Goal: Task Accomplishment & Management: Manage account settings

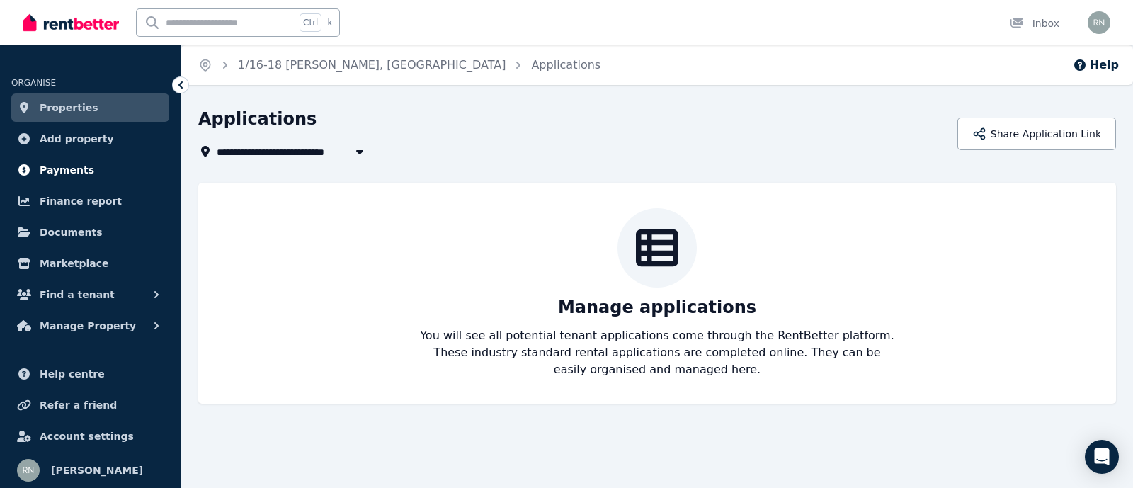
click at [71, 168] on span "Payments" at bounding box center [67, 169] width 55 height 17
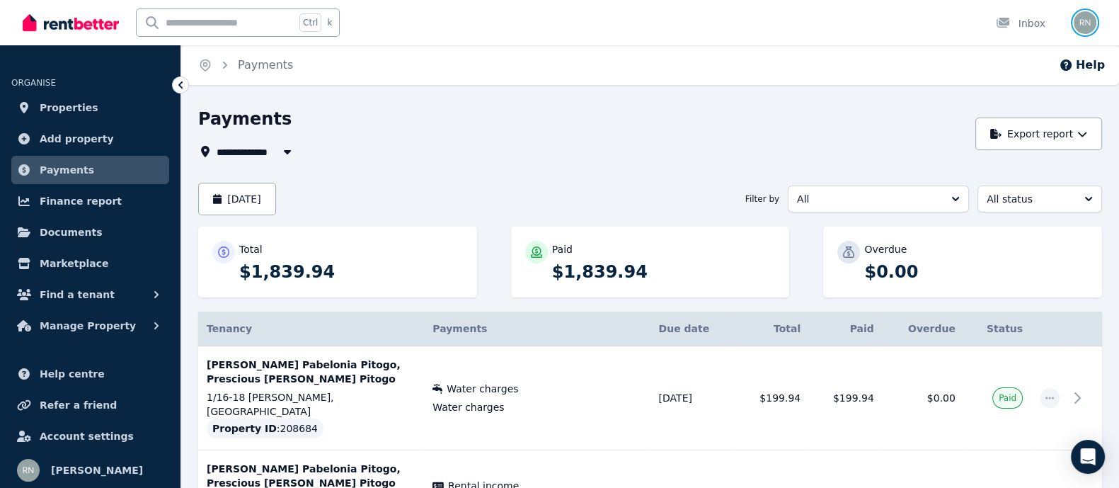
click at [1088, 20] on img "button" at bounding box center [1085, 22] width 23 height 23
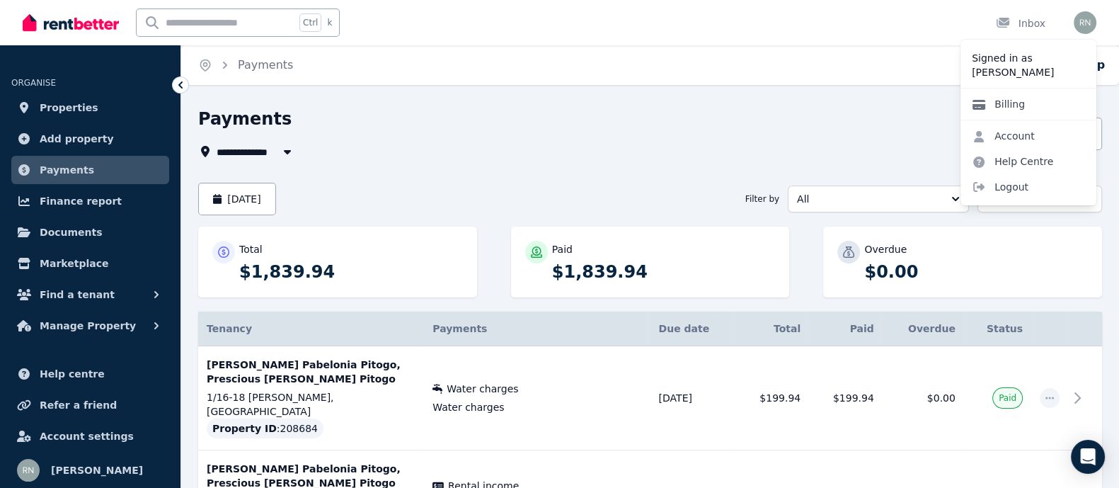
click at [1008, 103] on link "Billing" at bounding box center [999, 103] width 76 height 25
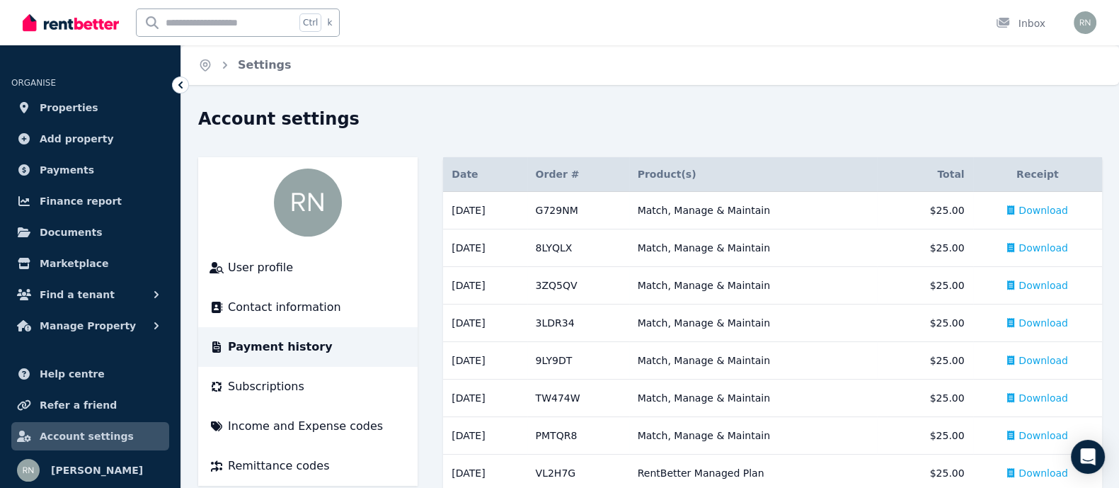
click at [292, 205] on img at bounding box center [308, 202] width 68 height 68
click at [251, 270] on span "User profile" at bounding box center [260, 267] width 65 height 17
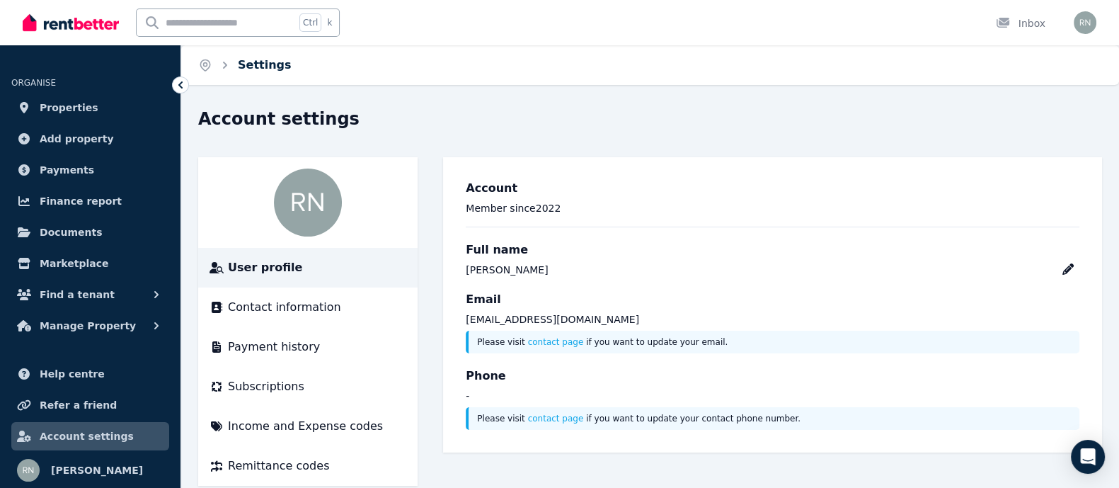
click at [267, 62] on link "Settings" at bounding box center [265, 64] width 54 height 13
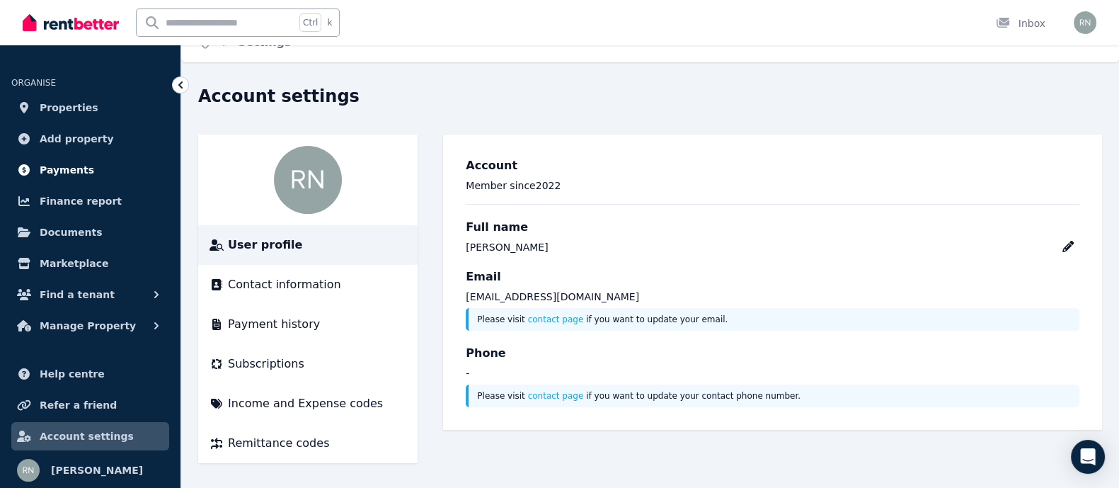
click at [69, 168] on span "Payments" at bounding box center [67, 169] width 55 height 17
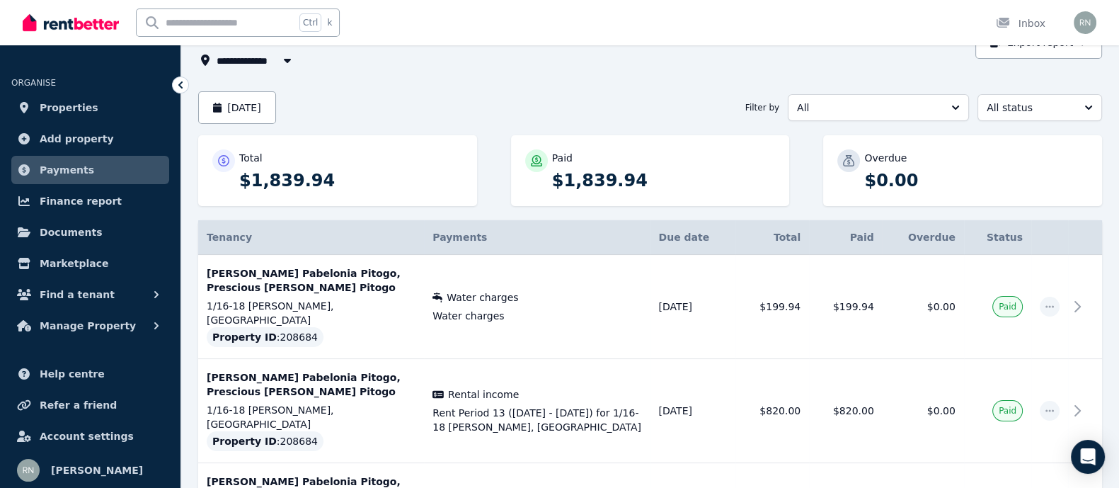
scroll to position [202, 0]
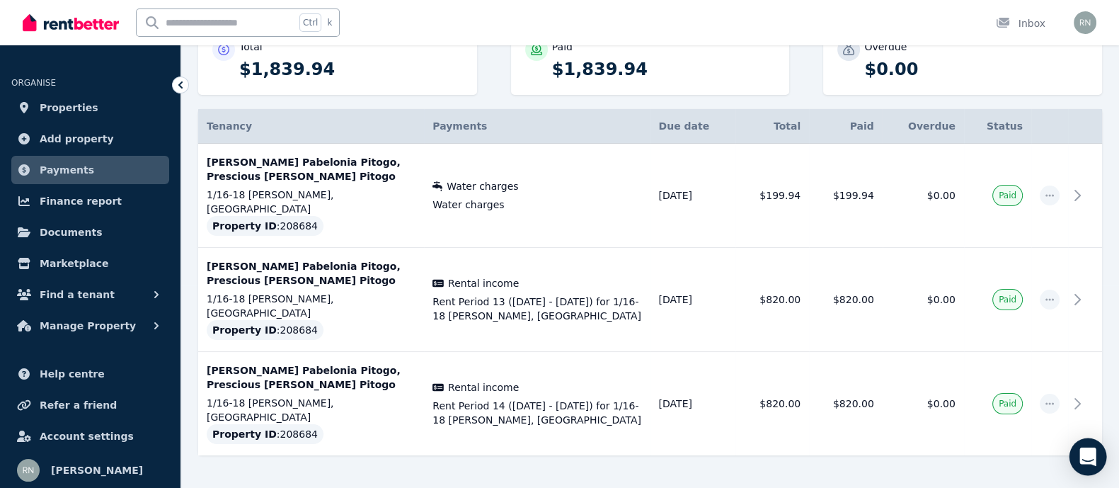
click at [1087, 459] on icon "Open Intercom Messenger" at bounding box center [1087, 456] width 16 height 18
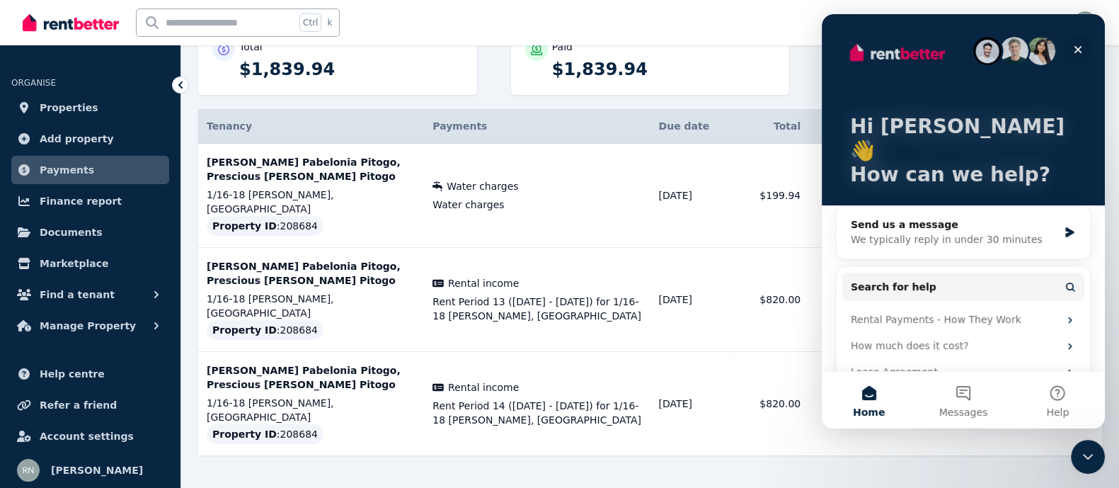
scroll to position [28, 0]
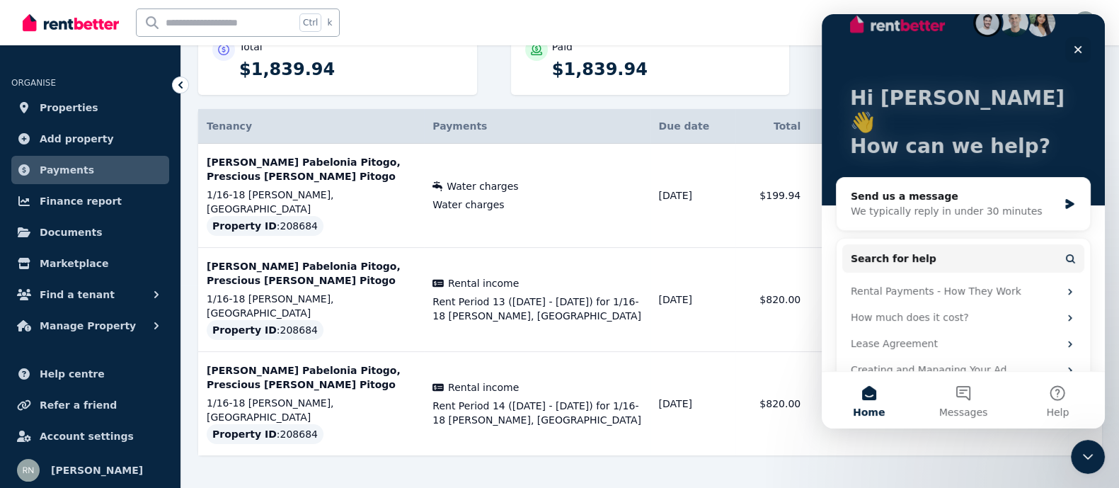
drag, startPoint x: 1100, startPoint y: 301, endPoint x: 1927, endPoint y: 353, distance: 829.1
click at [964, 396] on button "Messages" at bounding box center [963, 400] width 94 height 57
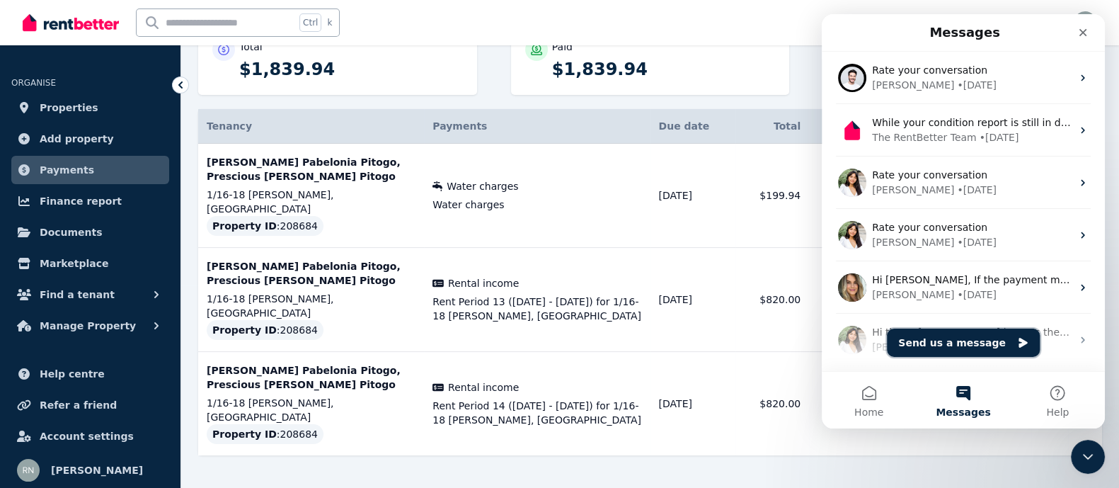
click at [974, 346] on button "Send us a message" at bounding box center [963, 342] width 153 height 28
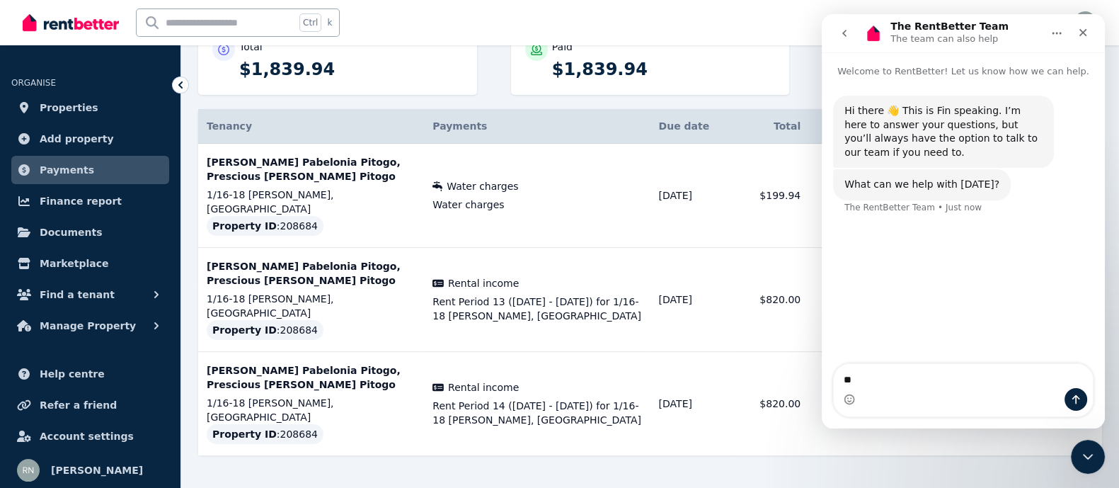
type textarea "*"
type textarea "**********"
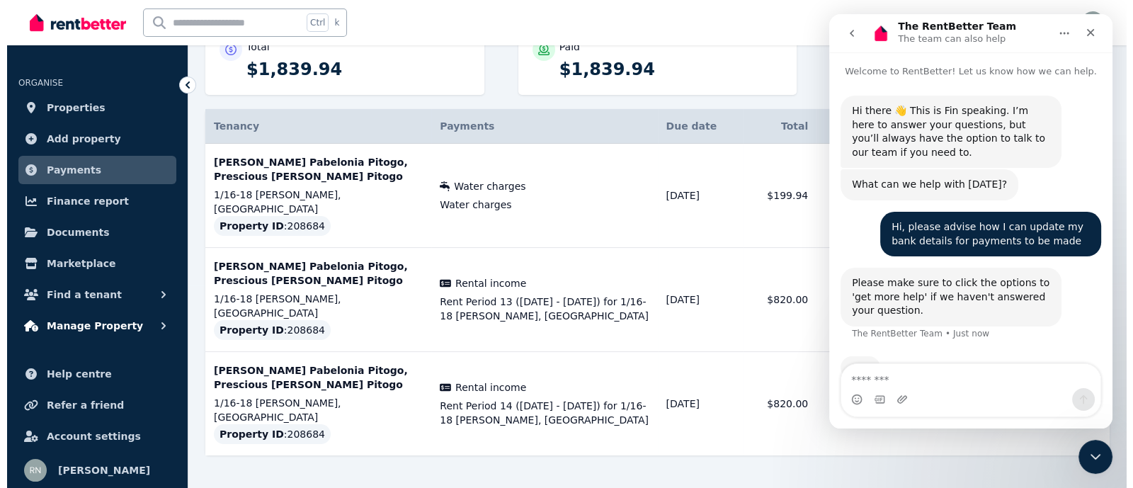
scroll to position [38, 0]
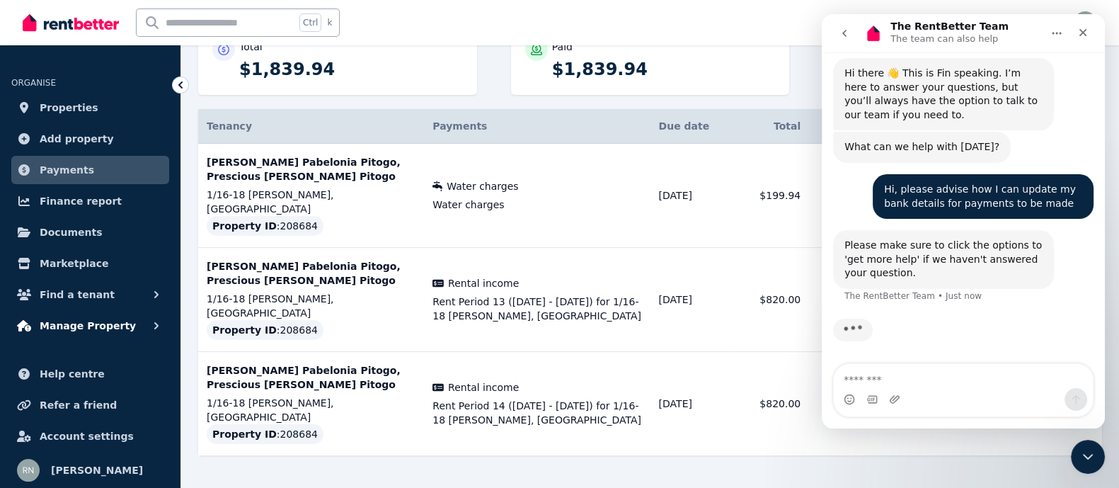
click at [142, 323] on button "Manage Property" at bounding box center [90, 325] width 158 height 28
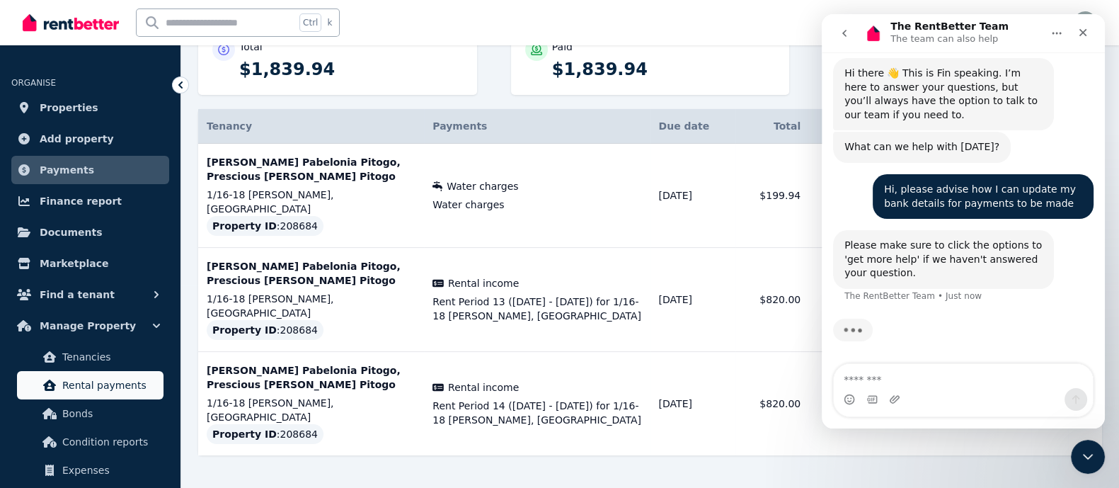
click at [113, 384] on span "Rental payments" at bounding box center [110, 385] width 96 height 17
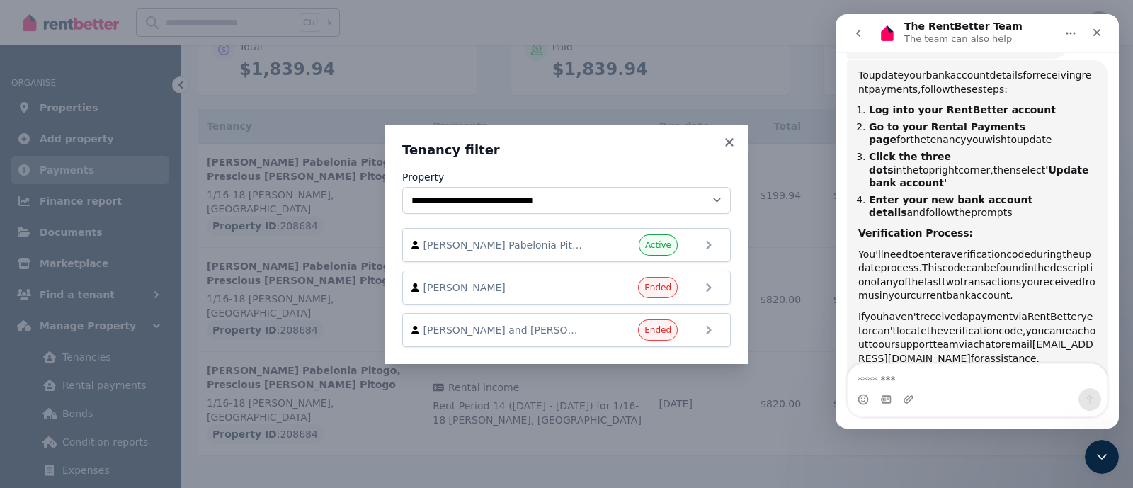
scroll to position [2, 0]
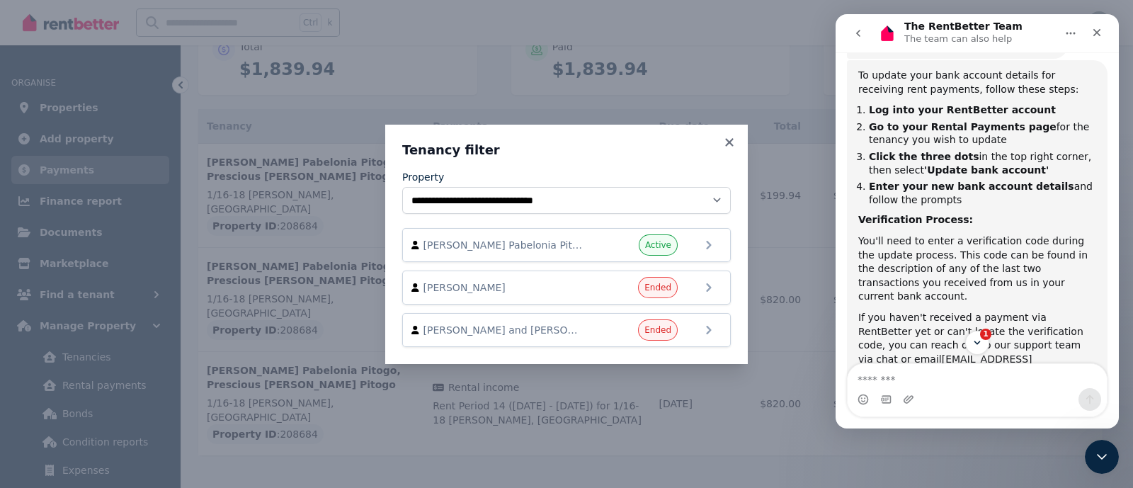
click at [213, 195] on div "**********" at bounding box center [566, 244] width 1133 height 488
click at [726, 151] on h3 "Tenancy filter" at bounding box center [566, 150] width 328 height 17
click at [726, 146] on icon at bounding box center [729, 142] width 8 height 8
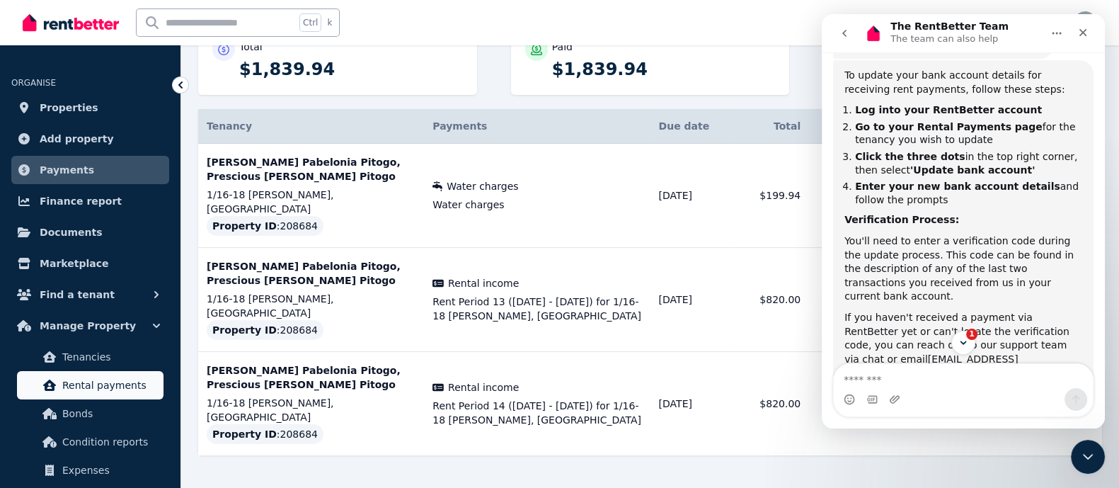
click at [124, 373] on link "Rental payments" at bounding box center [90, 385] width 147 height 28
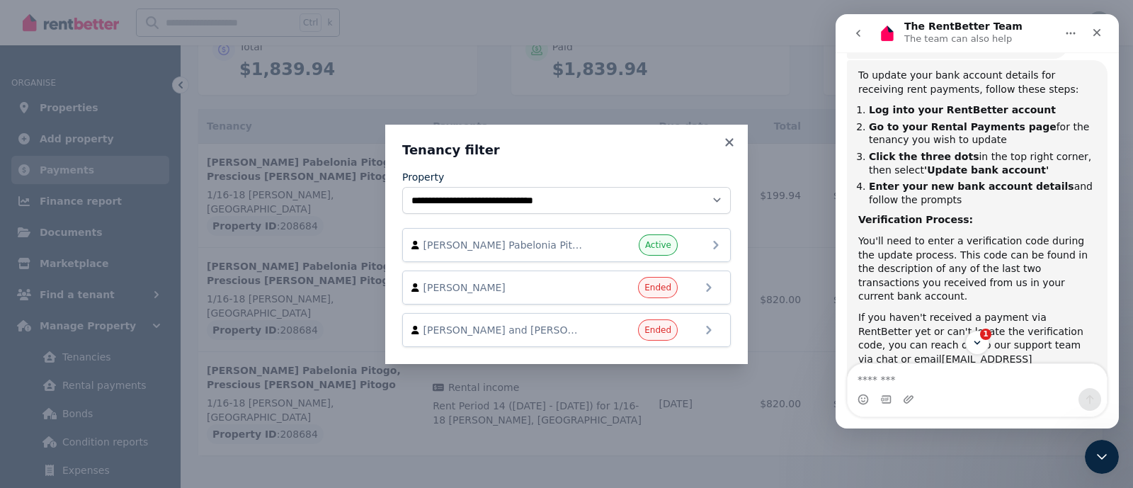
click at [477, 246] on span "[PERSON_NAME] Pabelonia Pitogo and Prescious [PERSON_NAME] Pitogo" at bounding box center [503, 245] width 161 height 14
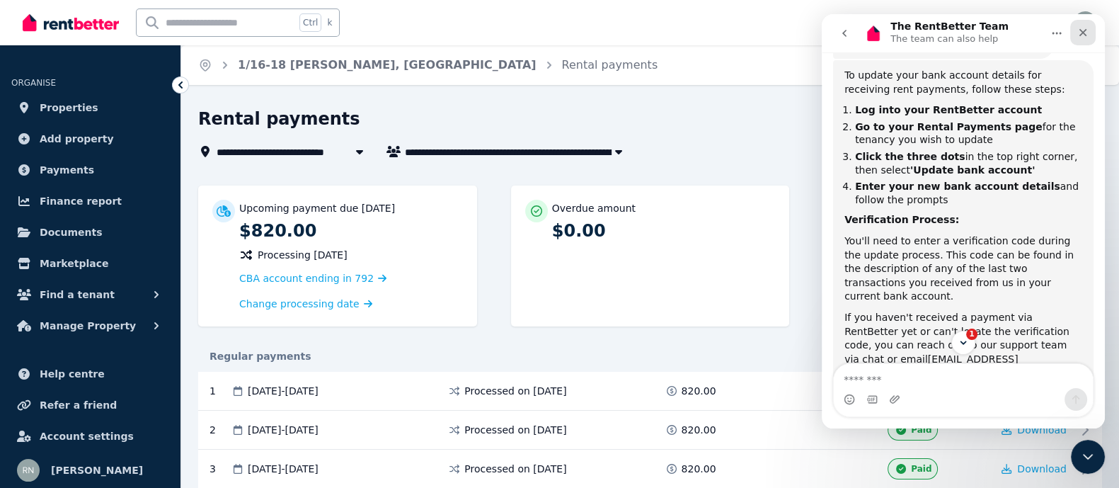
click at [1082, 33] on icon "Close" at bounding box center [1083, 33] width 8 height 8
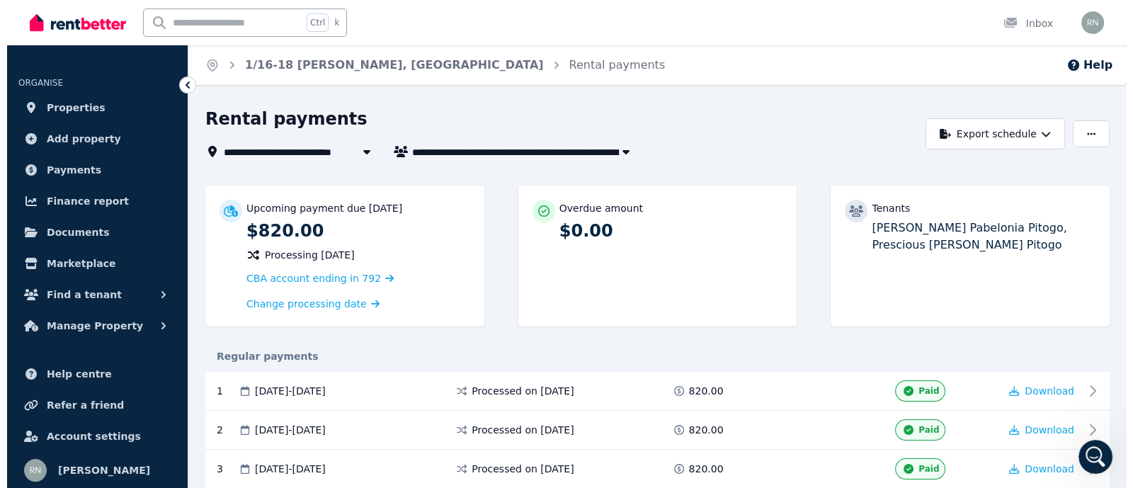
scroll to position [279, 0]
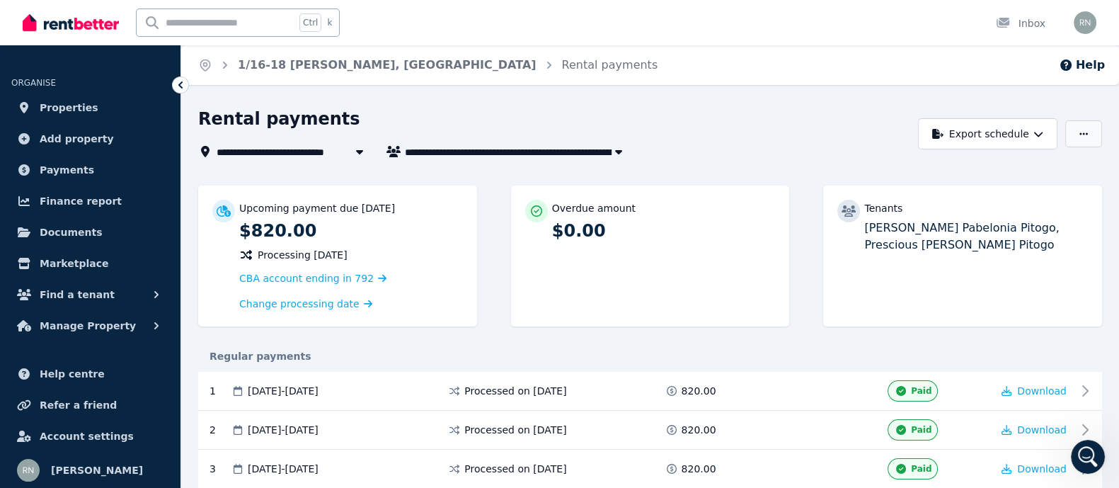
click at [1079, 130] on icon "button" at bounding box center [1083, 134] width 8 height 10
click at [1024, 193] on p "Update bank account" at bounding box center [1032, 194] width 118 height 14
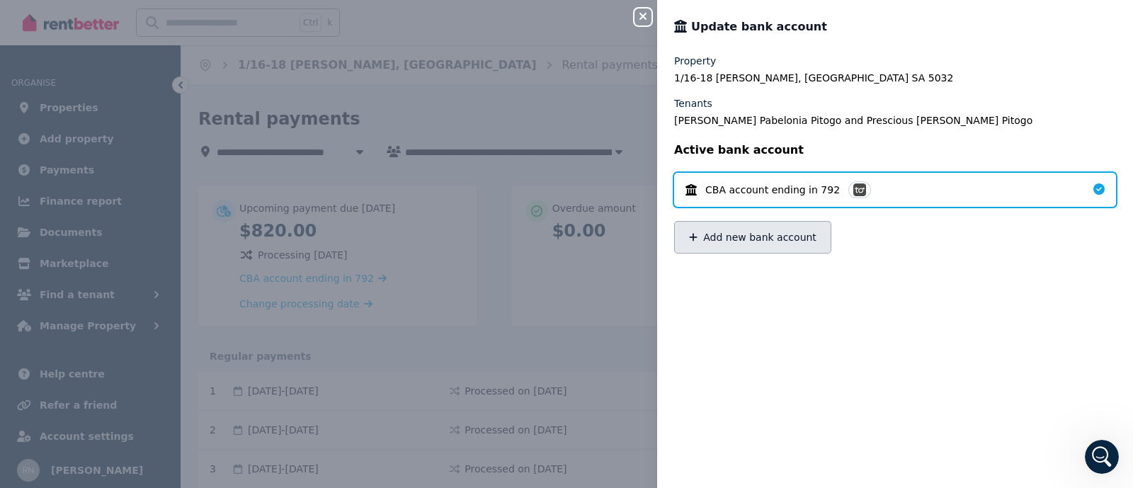
click at [777, 238] on button "Add new bank account" at bounding box center [752, 237] width 157 height 33
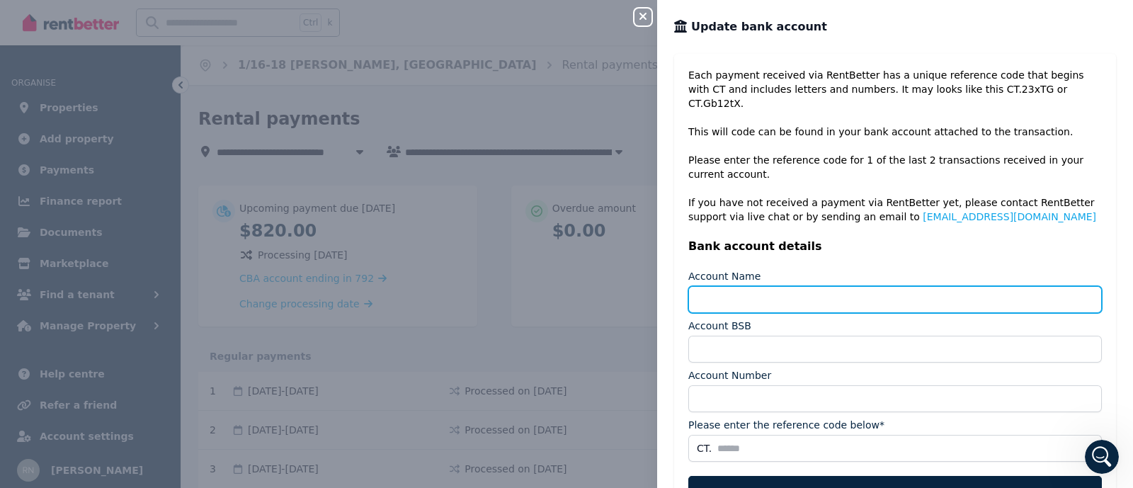
click at [743, 286] on input "Account Name" at bounding box center [894, 299] width 413 height 27
type input "**********"
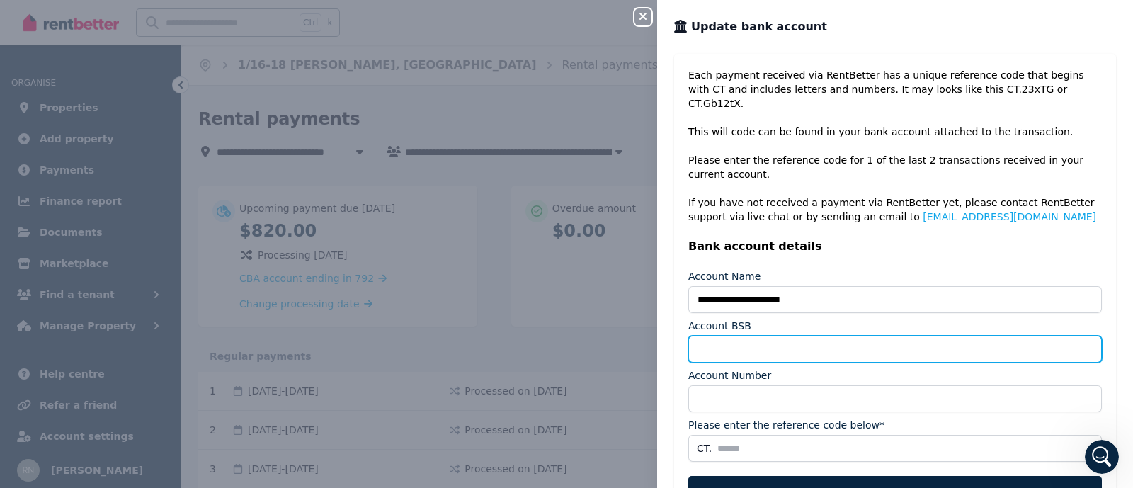
click at [750, 336] on input "Account BSB" at bounding box center [894, 349] width 413 height 27
type input "******"
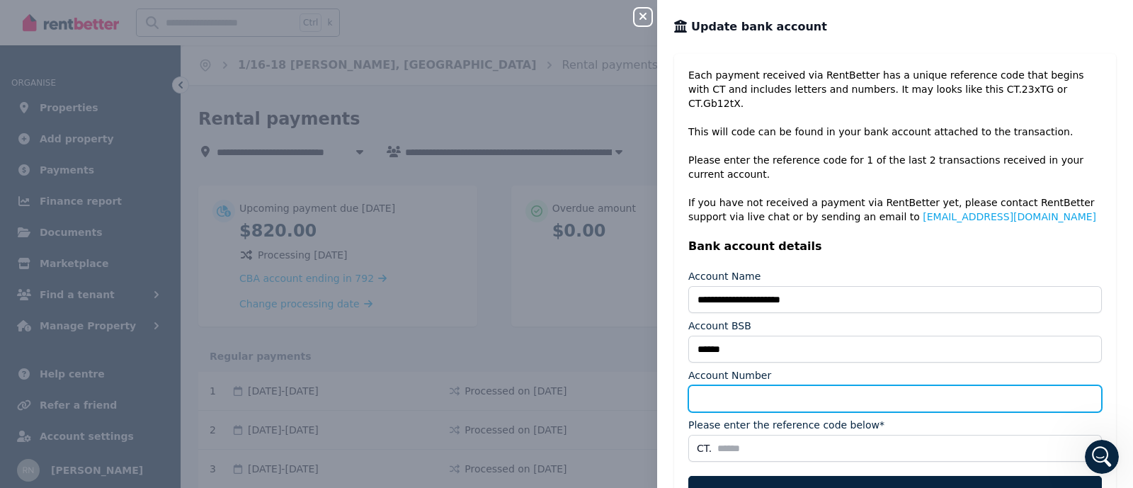
click at [777, 389] on input "Account Number" at bounding box center [894, 398] width 413 height 27
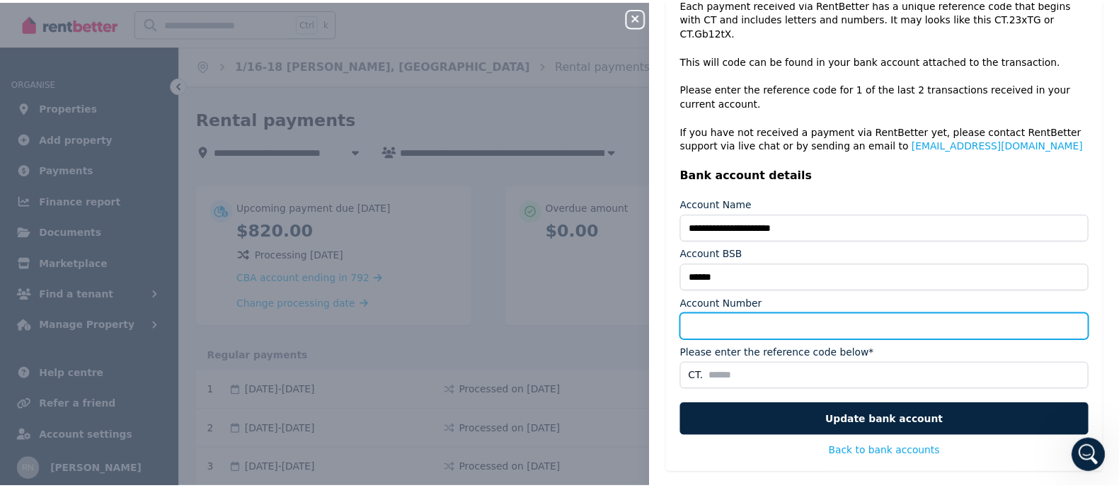
scroll to position [73, 0]
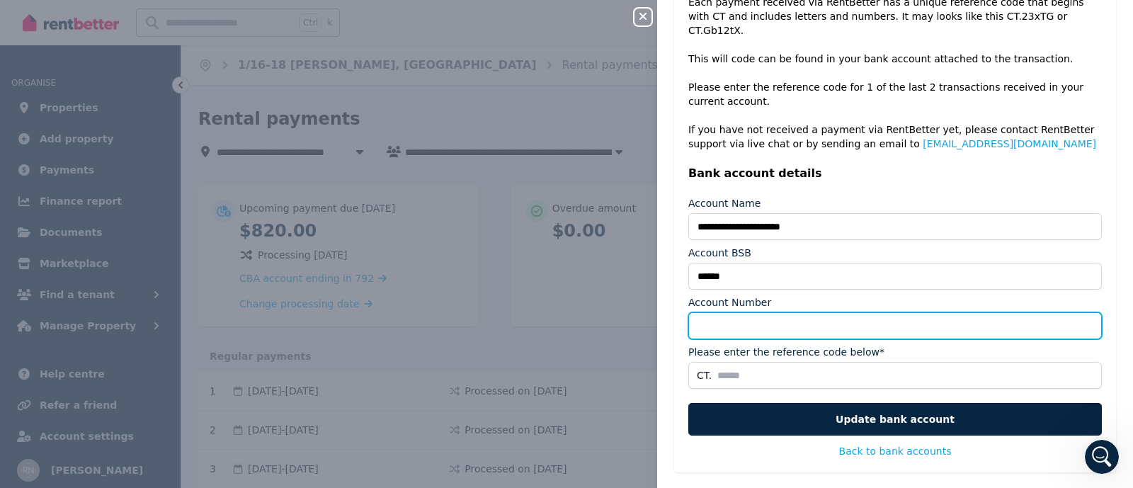
type input "*********"
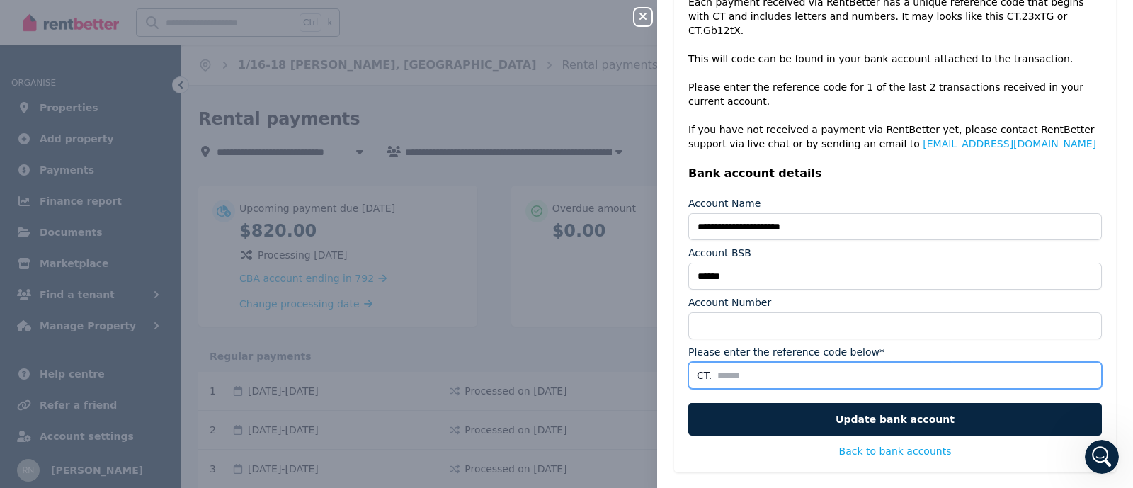
click at [796, 367] on input "Please enter the reference code below*" at bounding box center [894, 375] width 413 height 27
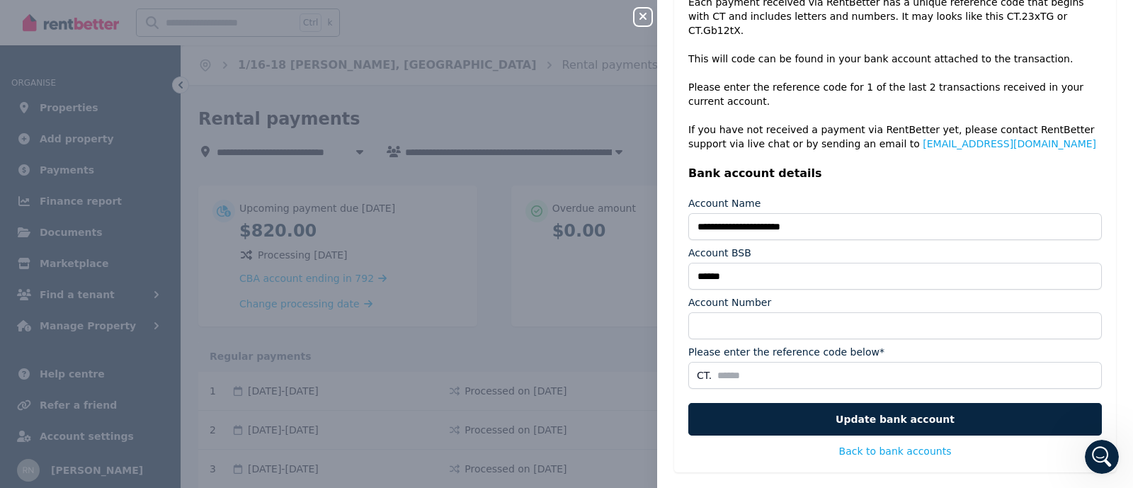
click at [864, 345] on div "Please enter the reference code below*" at bounding box center [894, 352] width 413 height 14
click at [862, 345] on label "Please enter the reference code below*" at bounding box center [786, 352] width 196 height 14
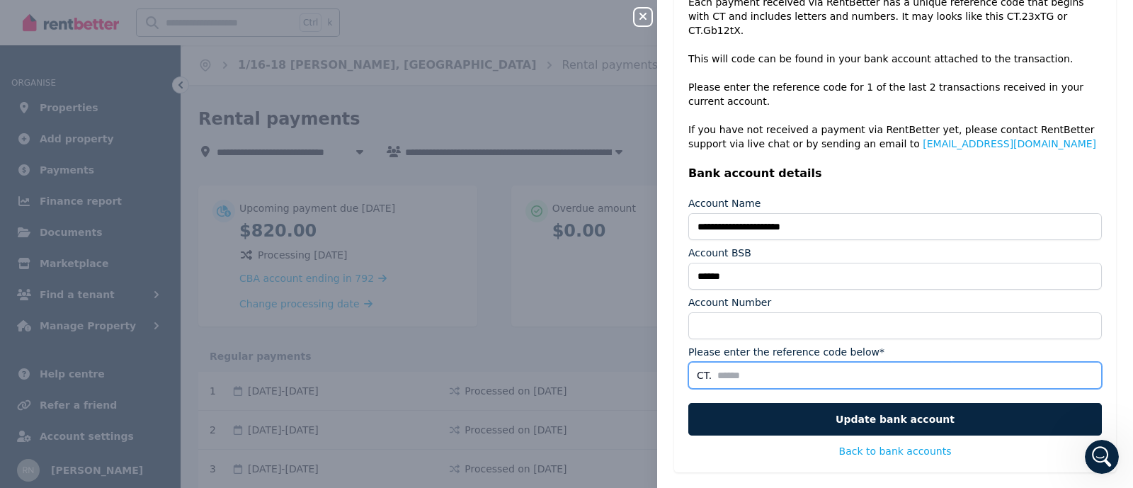
click at [862, 362] on input "Please enter the reference code below*" at bounding box center [894, 375] width 413 height 27
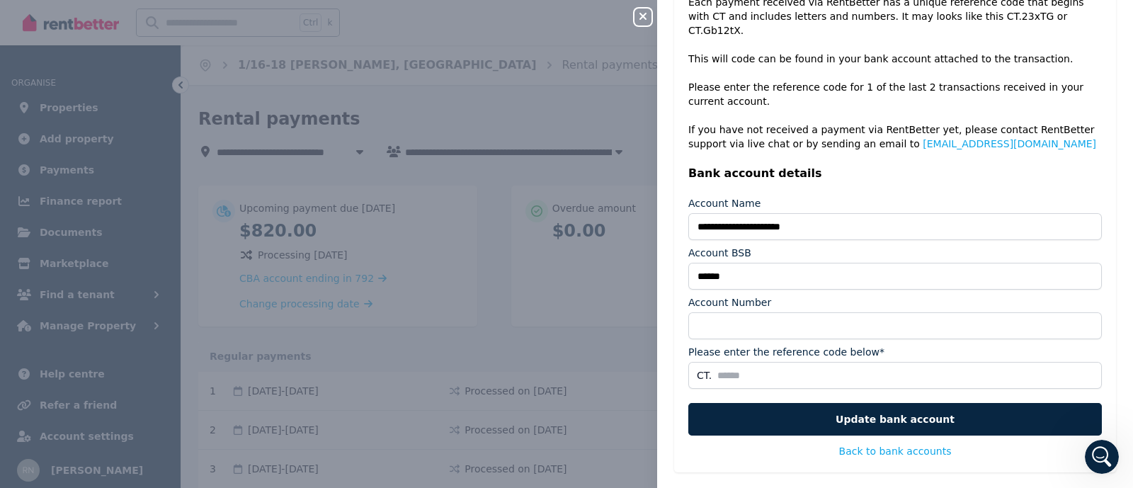
drag, startPoint x: 643, startPoint y: 19, endPoint x: 619, endPoint y: 43, distance: 34.0
drag, startPoint x: 619, startPoint y: 43, endPoint x: 621, endPoint y: 28, distance: 14.9
click at [621, 28] on div "**********" at bounding box center [566, 244] width 1133 height 488
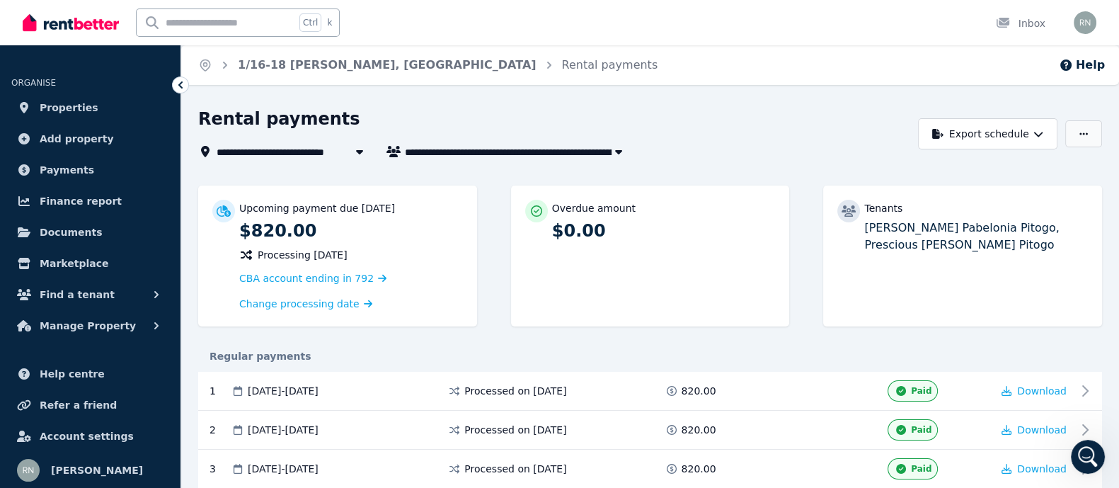
click at [1077, 130] on button "button" at bounding box center [1083, 133] width 37 height 27
click at [1020, 188] on p "Update bank account" at bounding box center [1032, 194] width 118 height 14
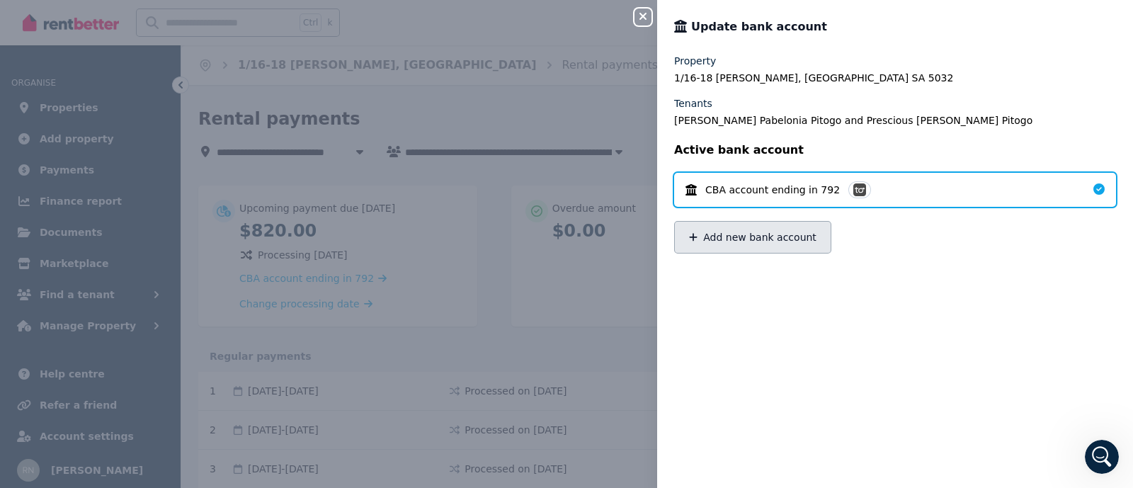
click at [778, 247] on button "Add new bank account" at bounding box center [752, 237] width 157 height 33
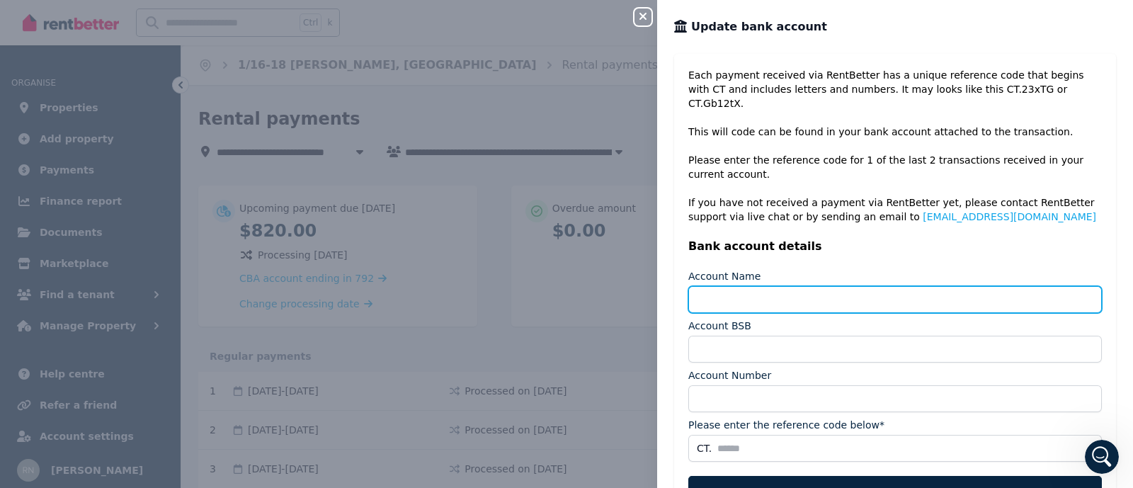
click at [773, 293] on input "Account Name" at bounding box center [894, 299] width 413 height 27
type input "**********"
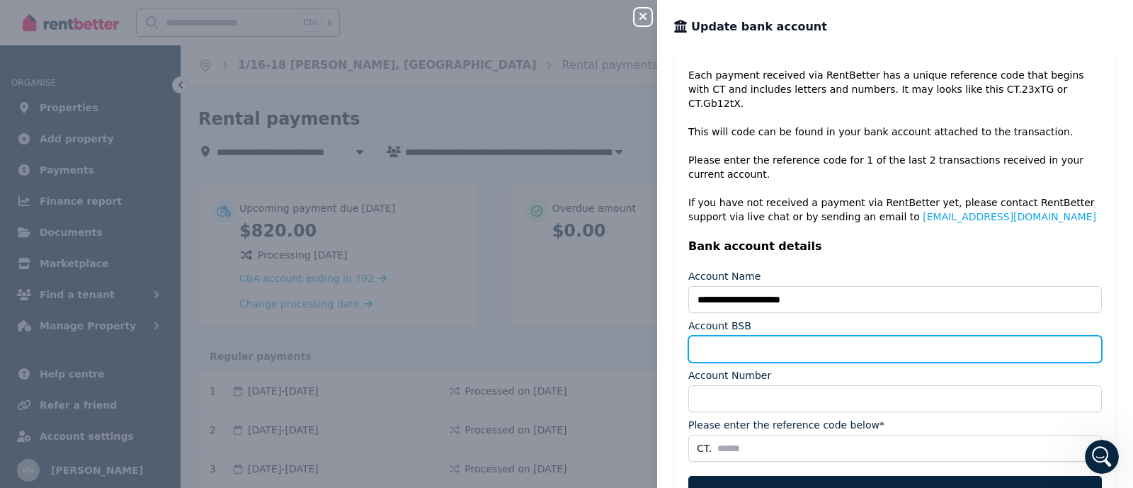
click at [848, 336] on input "Account BSB" at bounding box center [894, 349] width 413 height 27
type input "******"
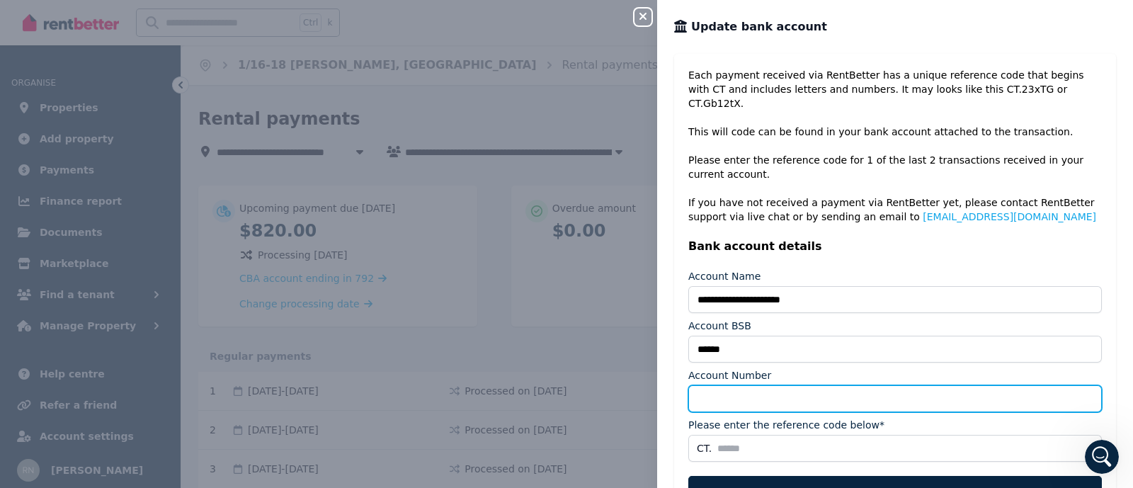
click at [807, 385] on input "Account Number" at bounding box center [894, 398] width 413 height 27
type input "*********"
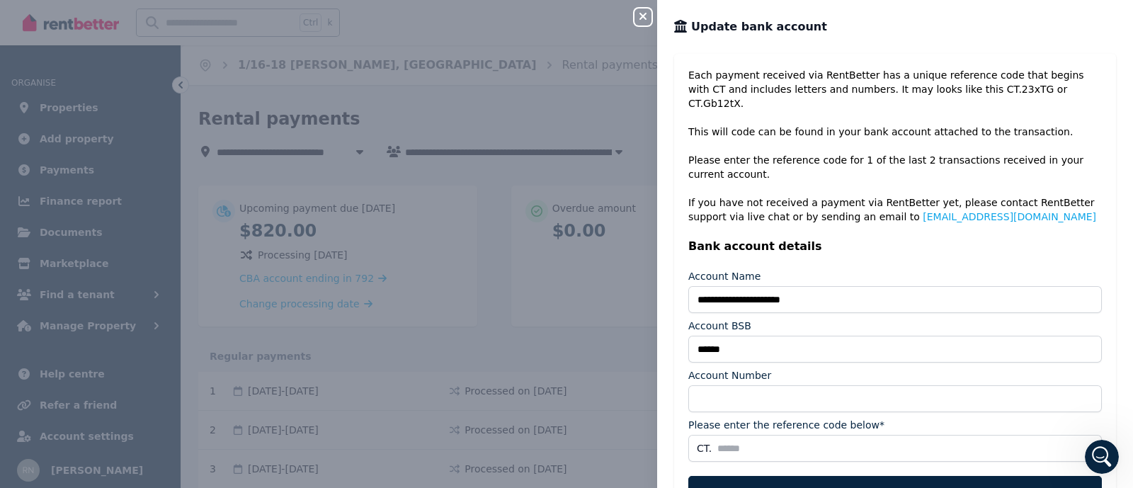
click at [779, 449] on div "**********" at bounding box center [895, 299] width 442 height 491
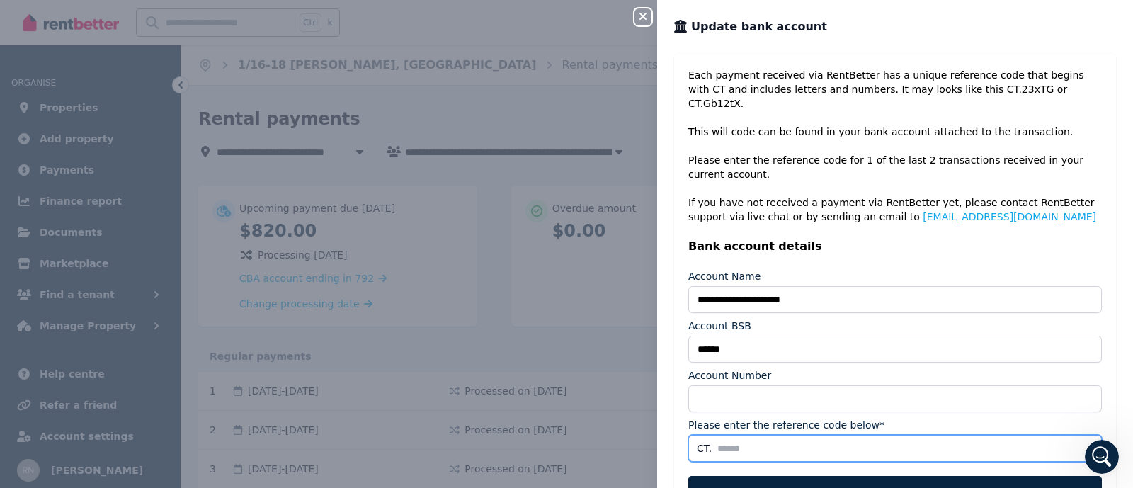
click at [776, 435] on input "Please enter the reference code below*" at bounding box center [894, 448] width 413 height 27
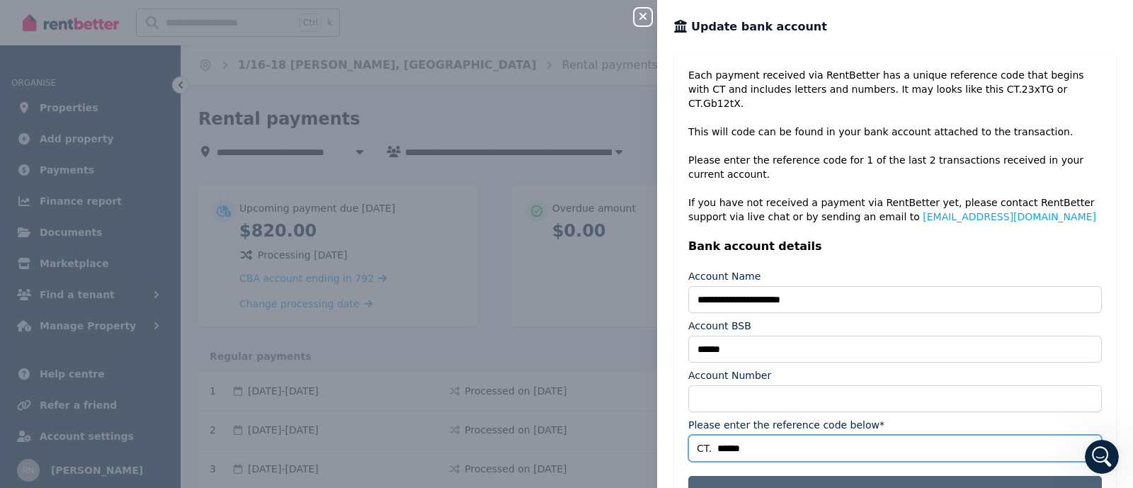
type input "******"
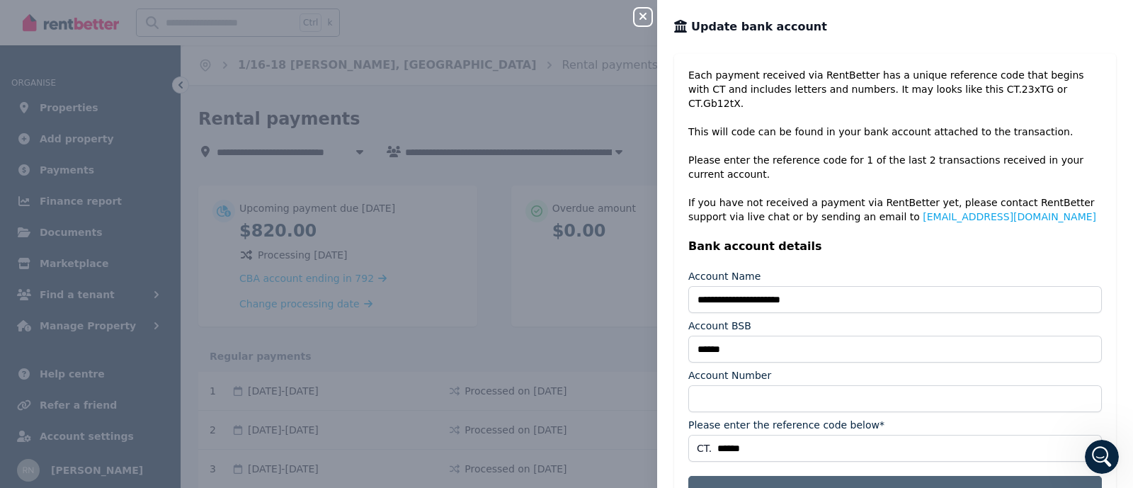
click at [826, 476] on button "Update bank account" at bounding box center [894, 492] width 413 height 33
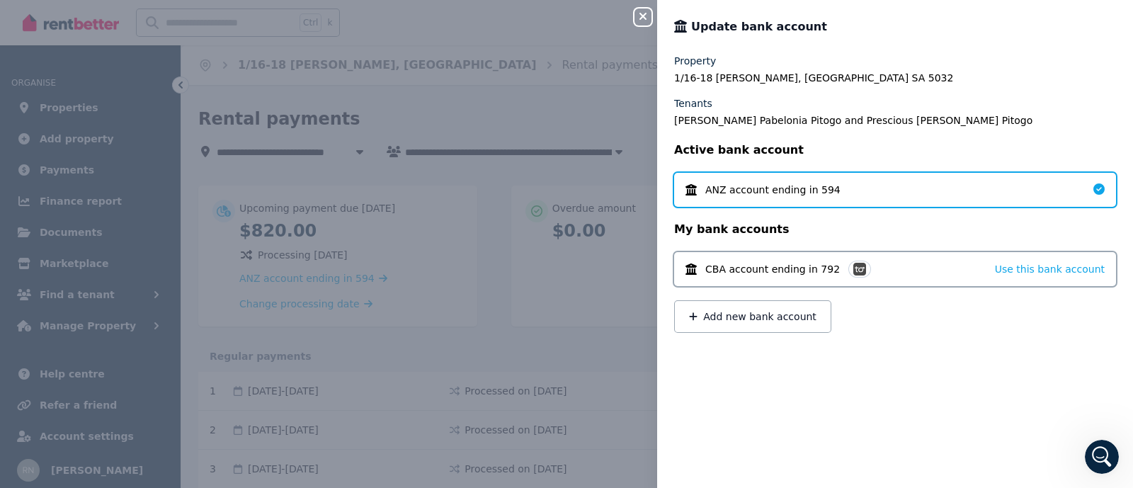
click at [638, 19] on icon "button" at bounding box center [642, 16] width 17 height 11
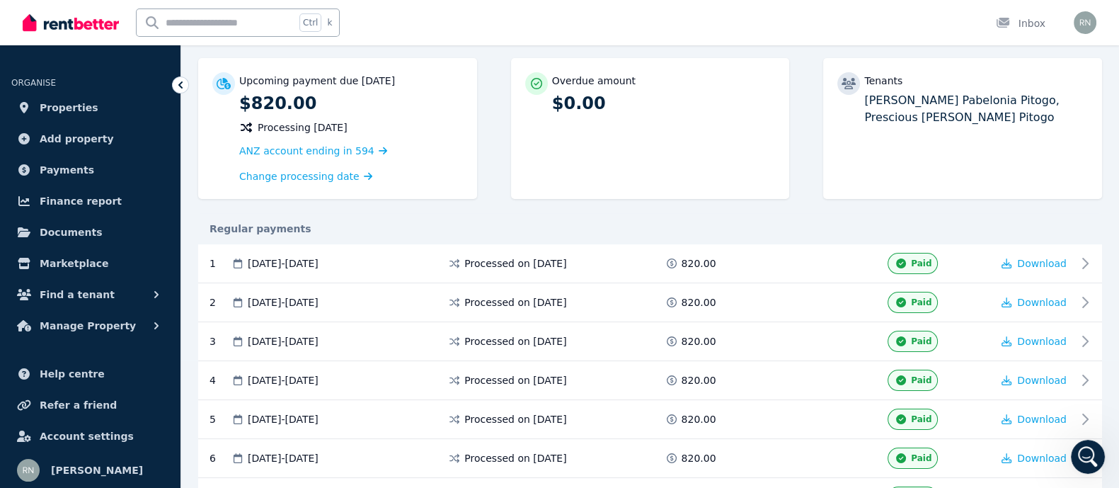
scroll to position [0, 0]
